Goal: Navigation & Orientation: Find specific page/section

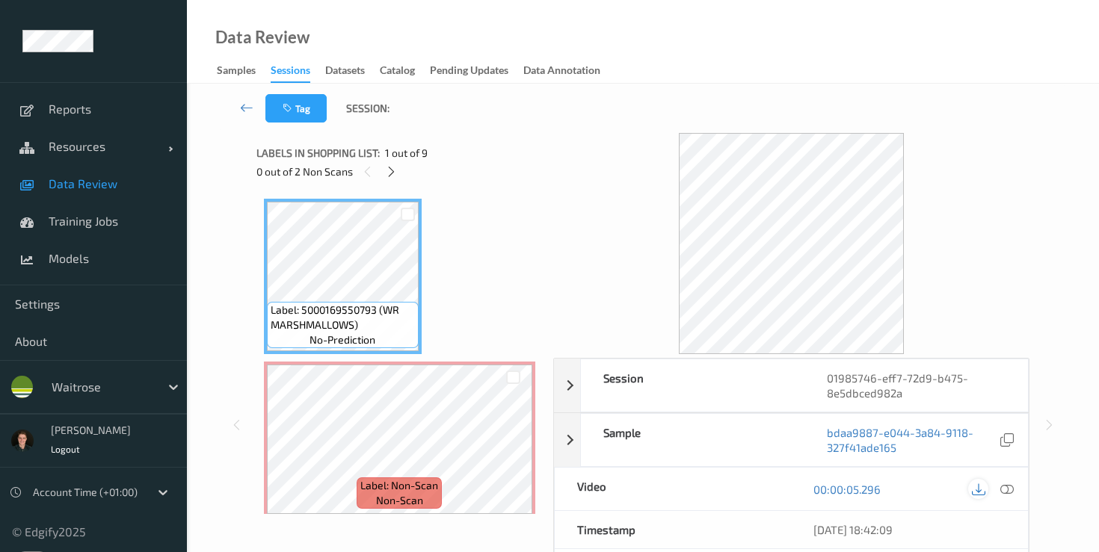
click at [981, 491] on icon at bounding box center [977, 489] width 13 height 13
click at [978, 493] on icon at bounding box center [977, 489] width 13 height 13
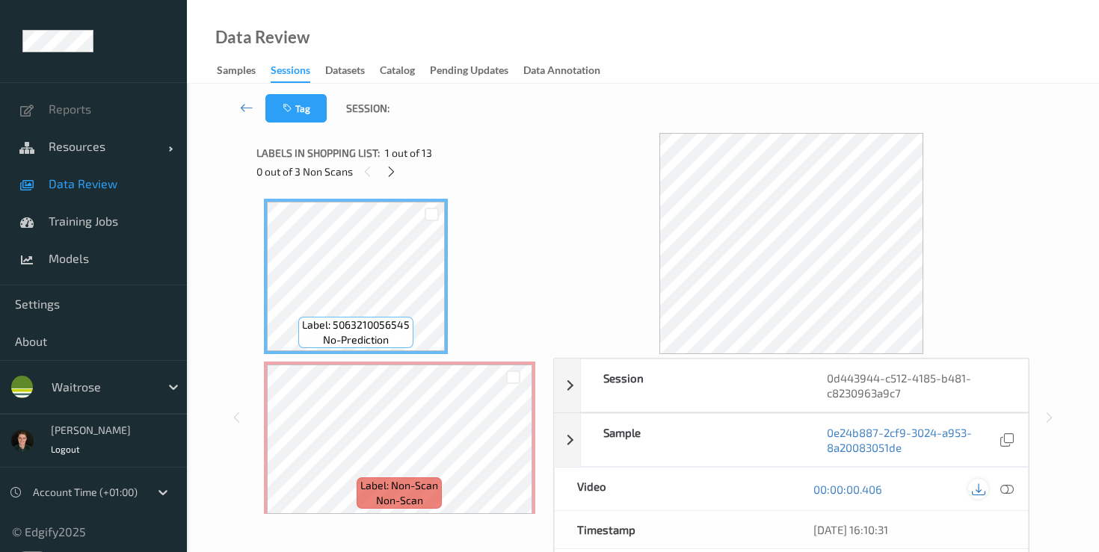
click at [980, 490] on icon at bounding box center [977, 489] width 13 height 13
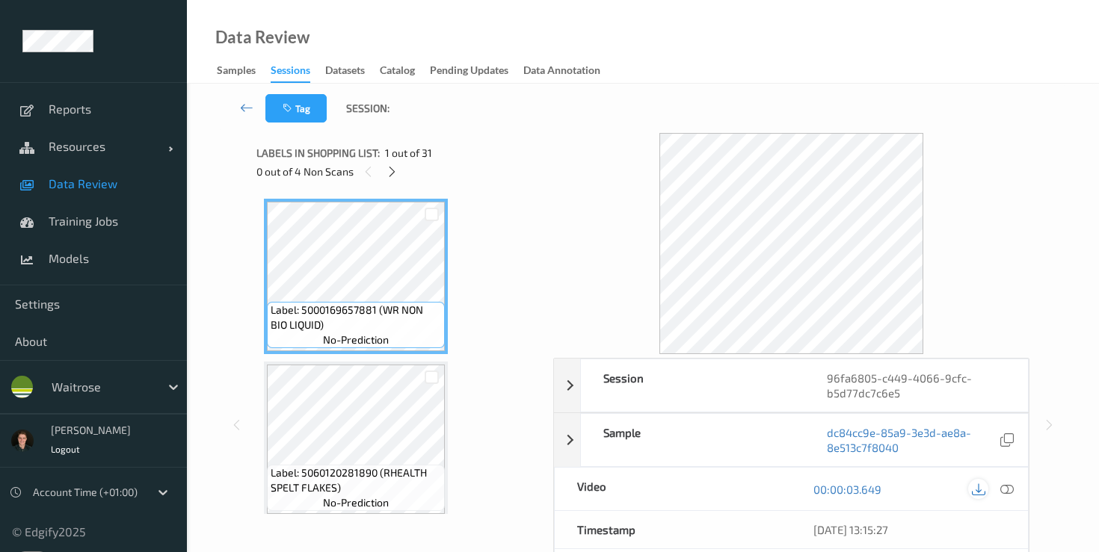
click at [975, 492] on icon at bounding box center [977, 489] width 13 height 13
click at [980, 46] on div "Data Review Samples Sessions Datasets Catalog Pending Updates Data Annotation" at bounding box center [643, 42] width 912 height 84
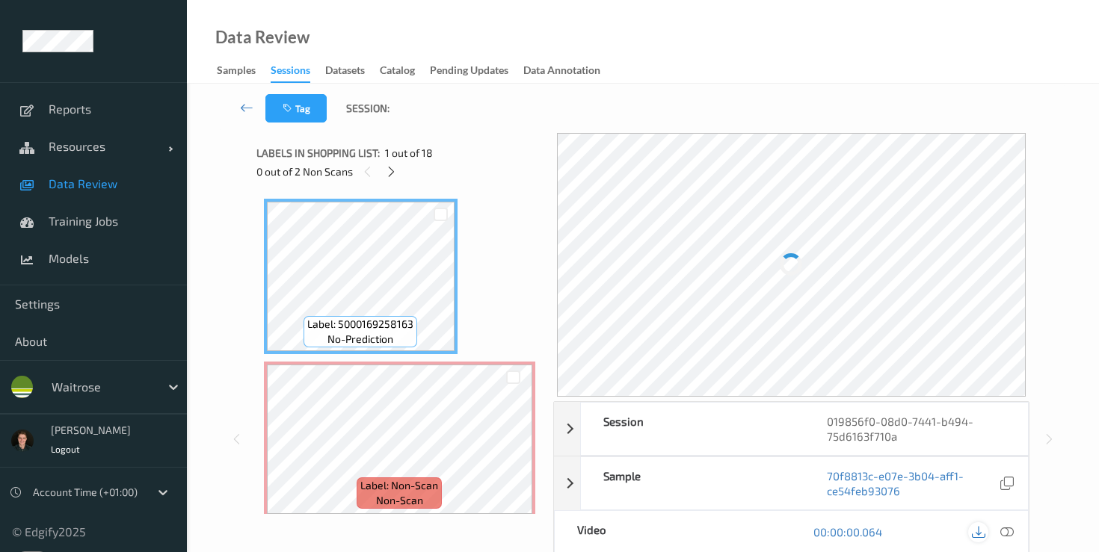
click at [979, 530] on icon at bounding box center [977, 531] width 13 height 13
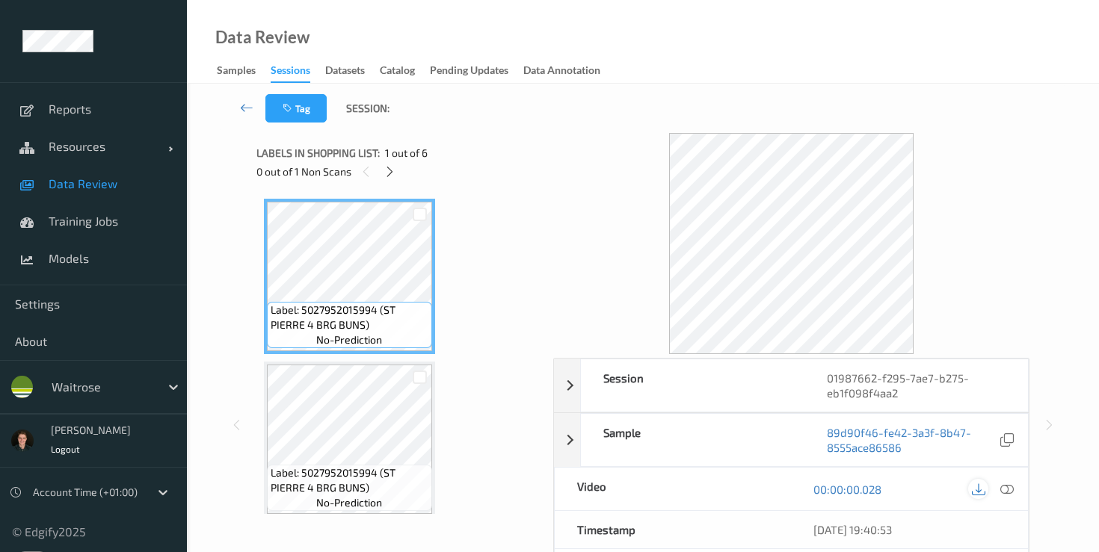
click at [978, 491] on icon at bounding box center [977, 489] width 13 height 13
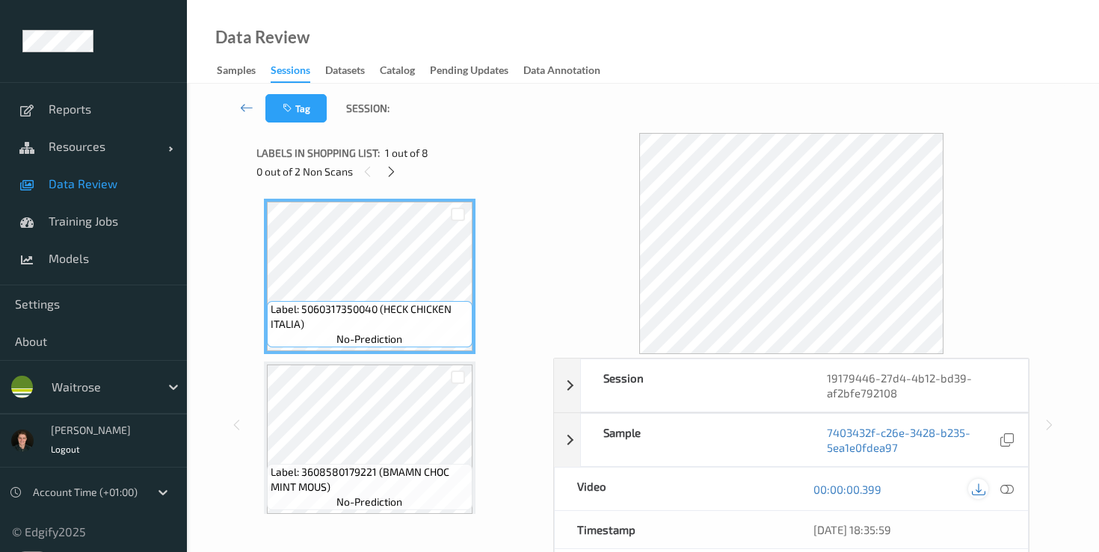
click at [977, 492] on icon at bounding box center [977, 489] width 13 height 13
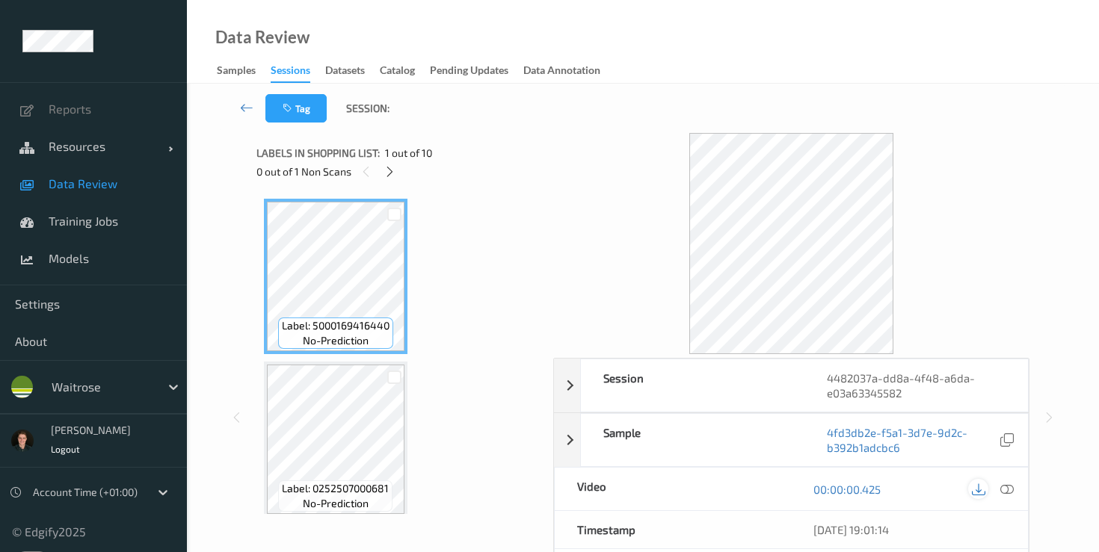
click at [971, 486] on icon at bounding box center [977, 489] width 13 height 13
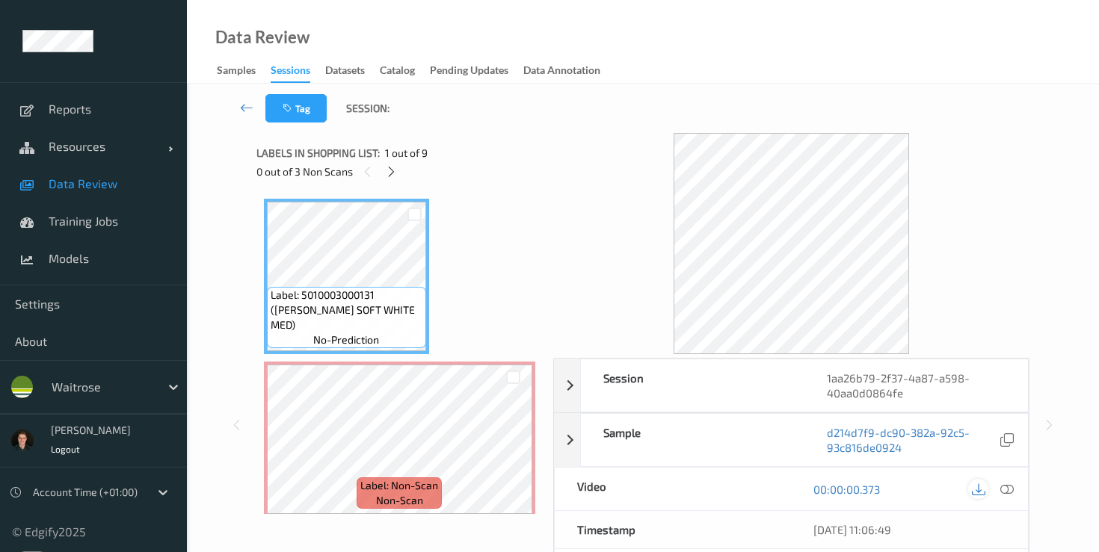
click at [971, 488] on icon at bounding box center [977, 489] width 13 height 13
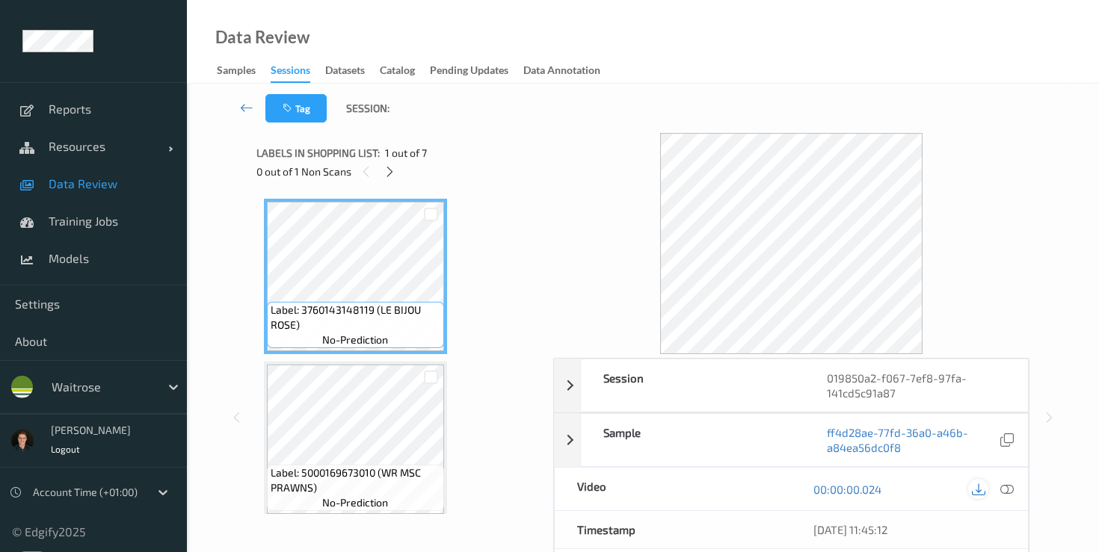
click at [975, 491] on icon at bounding box center [977, 489] width 13 height 13
click at [974, 490] on icon at bounding box center [977, 489] width 13 height 13
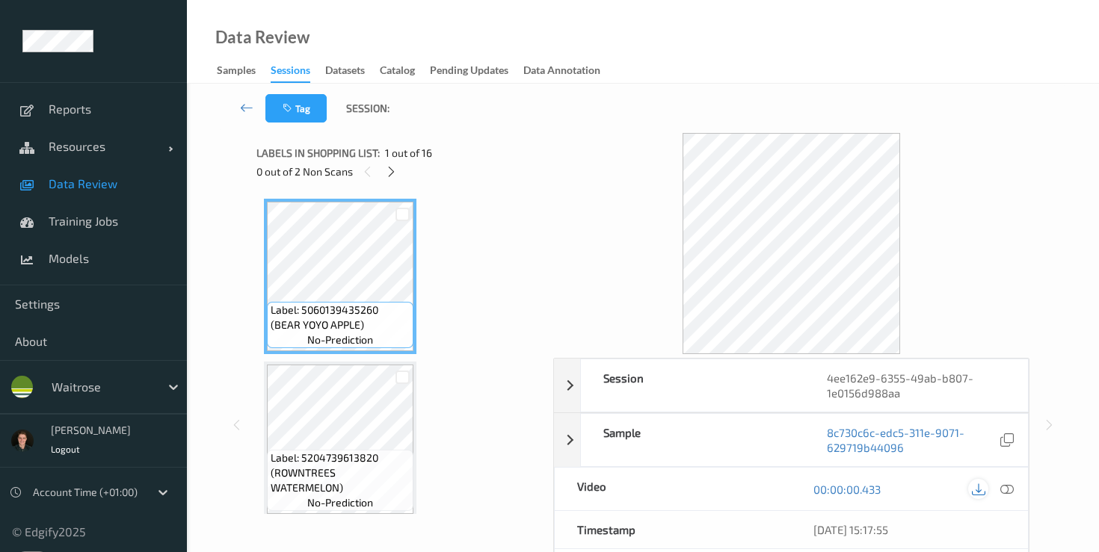
click at [976, 483] on icon at bounding box center [977, 489] width 13 height 13
click at [980, 488] on icon at bounding box center [977, 489] width 13 height 13
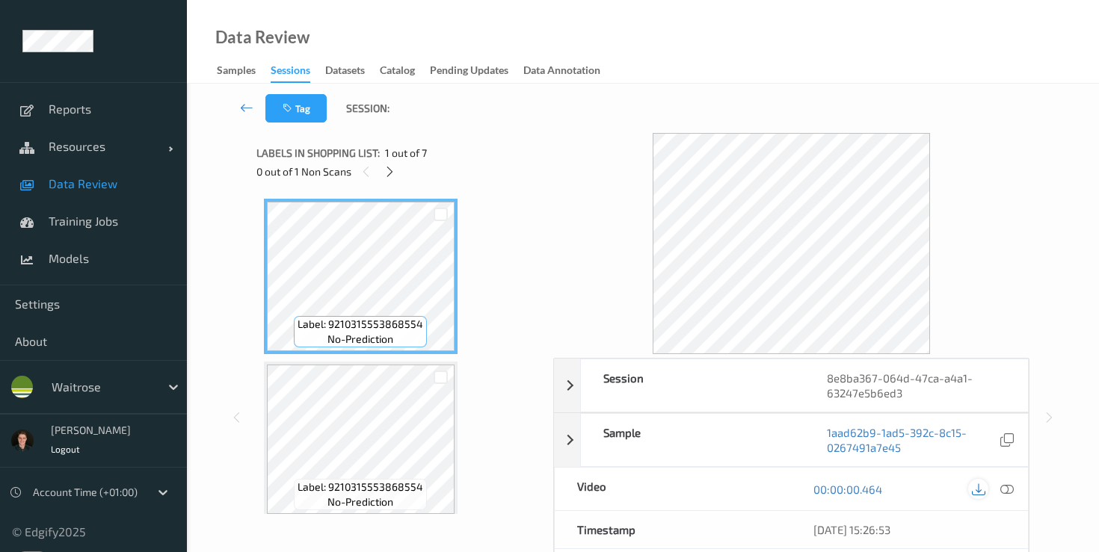
click at [977, 491] on icon at bounding box center [977, 489] width 13 height 13
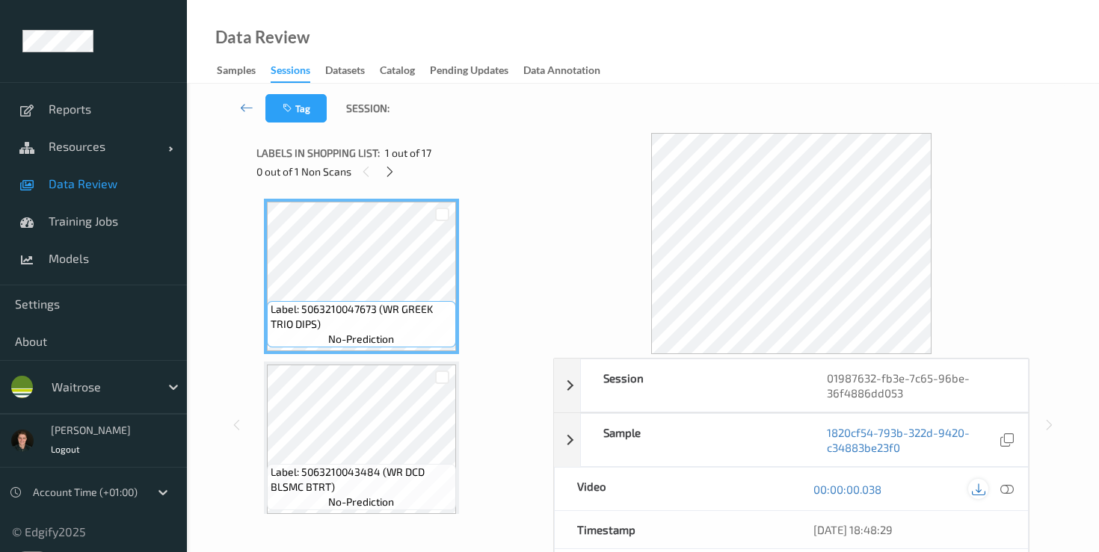
click at [980, 490] on icon at bounding box center [977, 489] width 13 height 13
click at [981, 492] on icon at bounding box center [977, 489] width 13 height 13
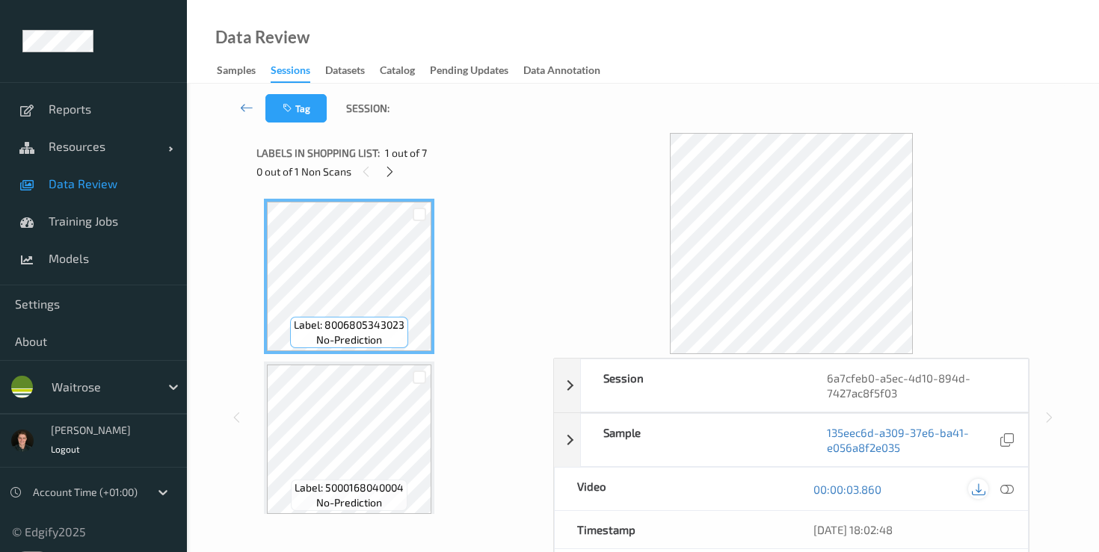
click at [978, 490] on icon at bounding box center [977, 489] width 13 height 13
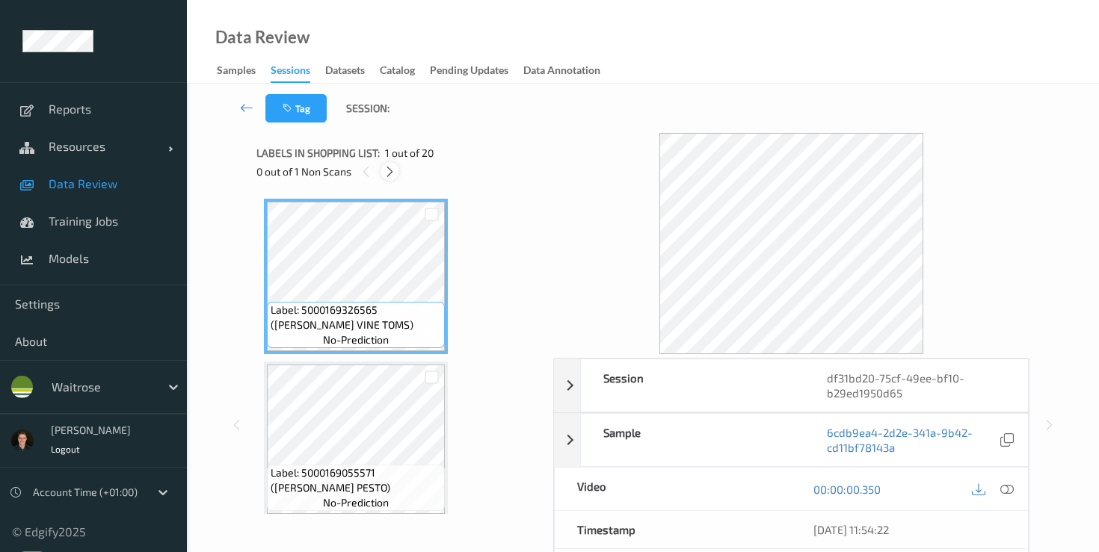
click at [395, 170] on icon at bounding box center [389, 171] width 13 height 13
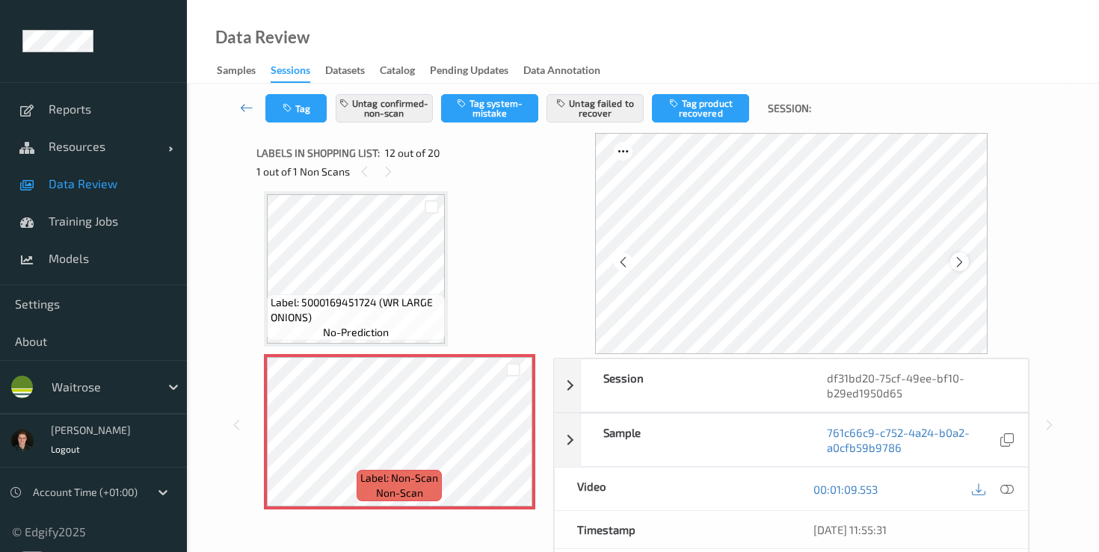
click at [964, 259] on icon at bounding box center [959, 261] width 13 height 13
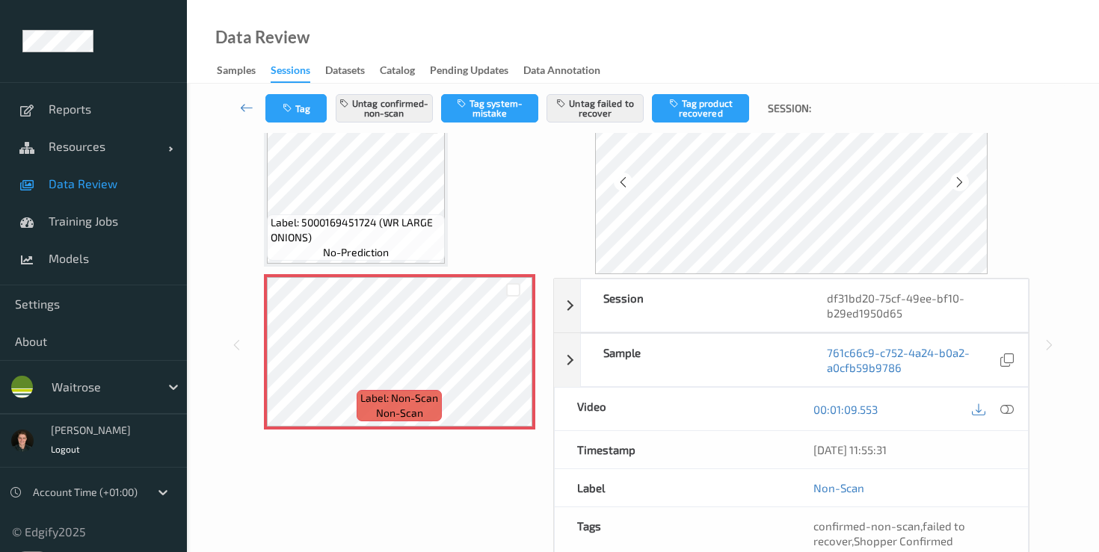
scroll to position [63, 0]
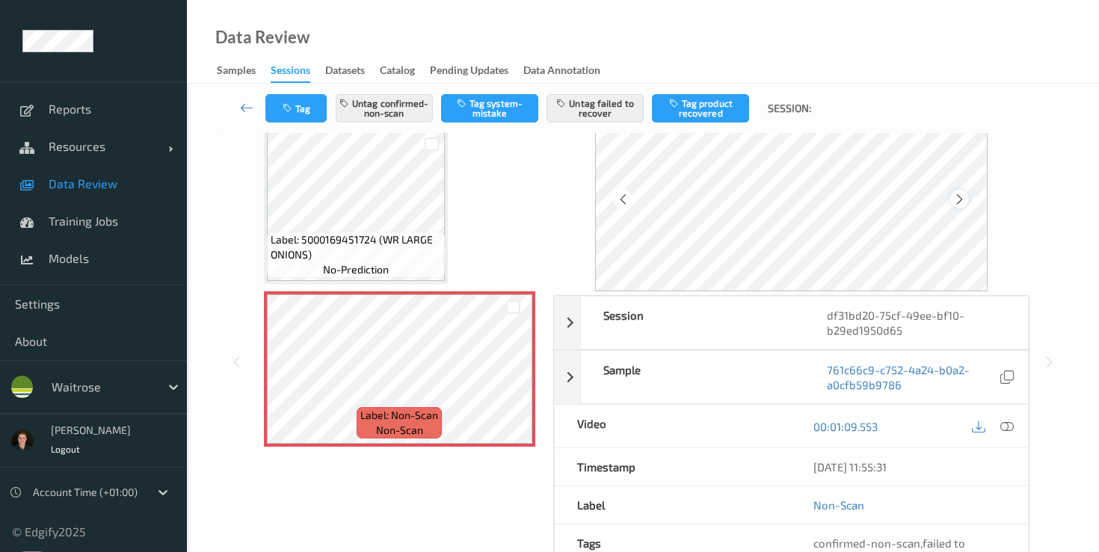
click at [964, 198] on icon at bounding box center [959, 198] width 13 height 13
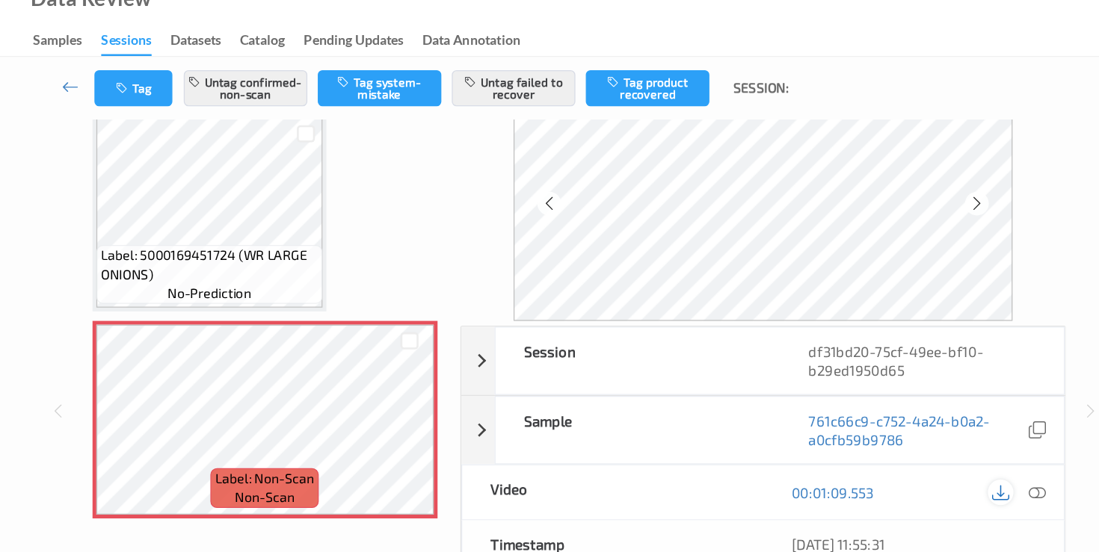
click at [981, 430] on icon at bounding box center [977, 426] width 13 height 13
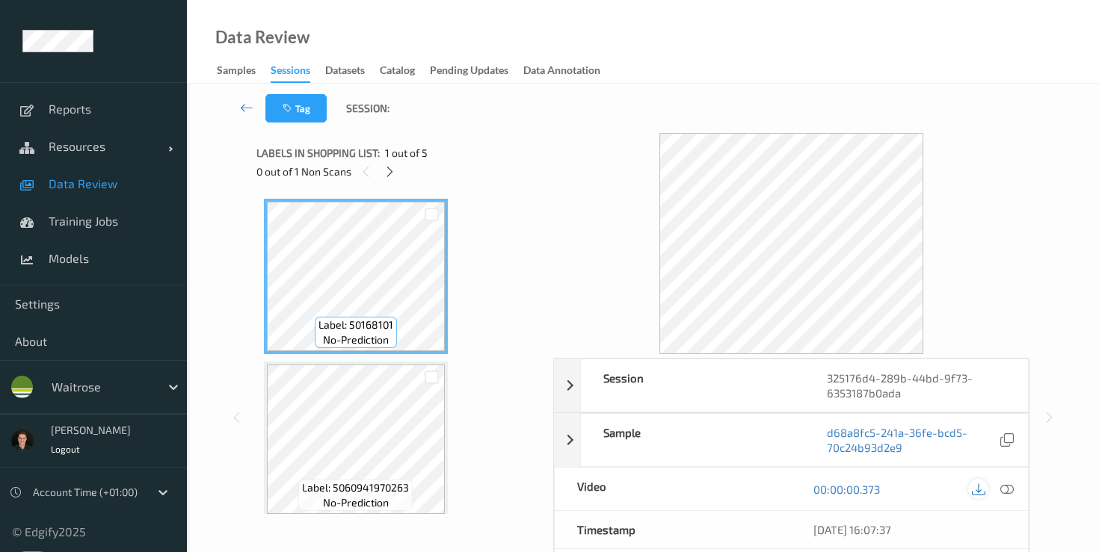
click at [983, 496] on div at bounding box center [978, 489] width 20 height 20
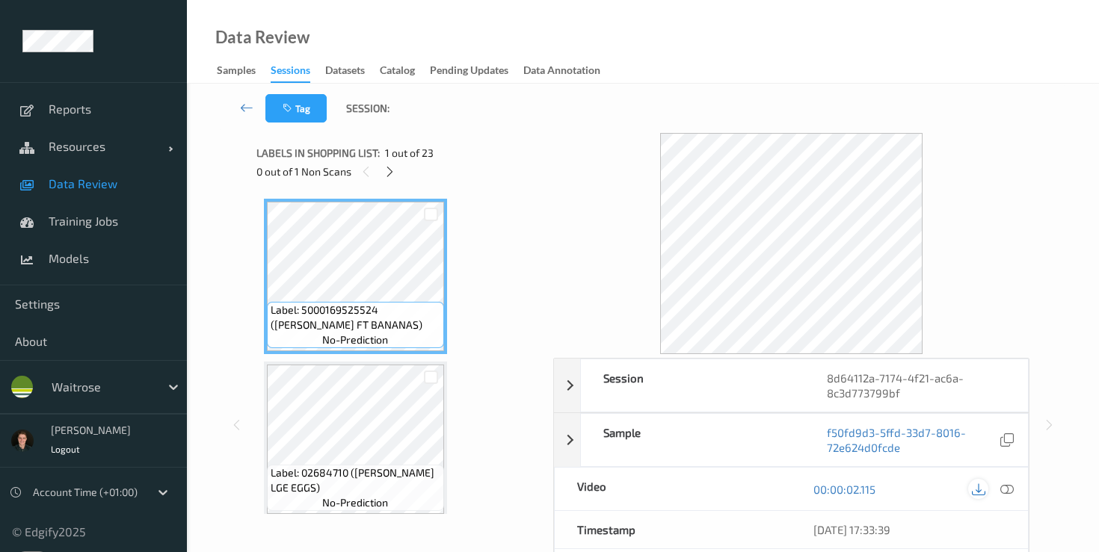
click at [980, 492] on icon at bounding box center [977, 489] width 13 height 13
click at [982, 492] on icon at bounding box center [977, 489] width 13 height 13
